Goal: Transaction & Acquisition: Purchase product/service

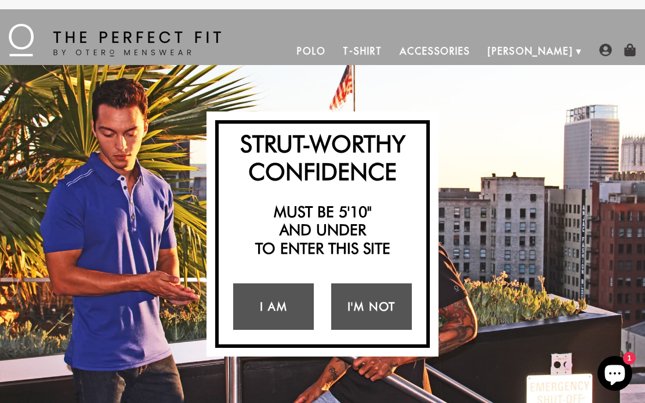
click at [391, 52] on link "T-Shirt" at bounding box center [362, 51] width 56 height 28
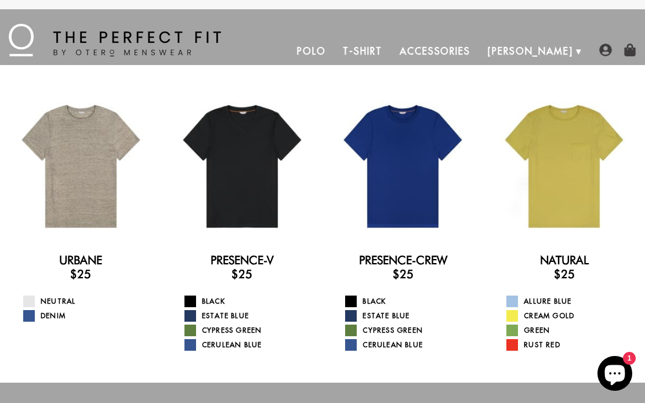
click at [335, 50] on link "Polo" at bounding box center [311, 51] width 46 height 28
